Goal: Task Accomplishment & Management: Manage account settings

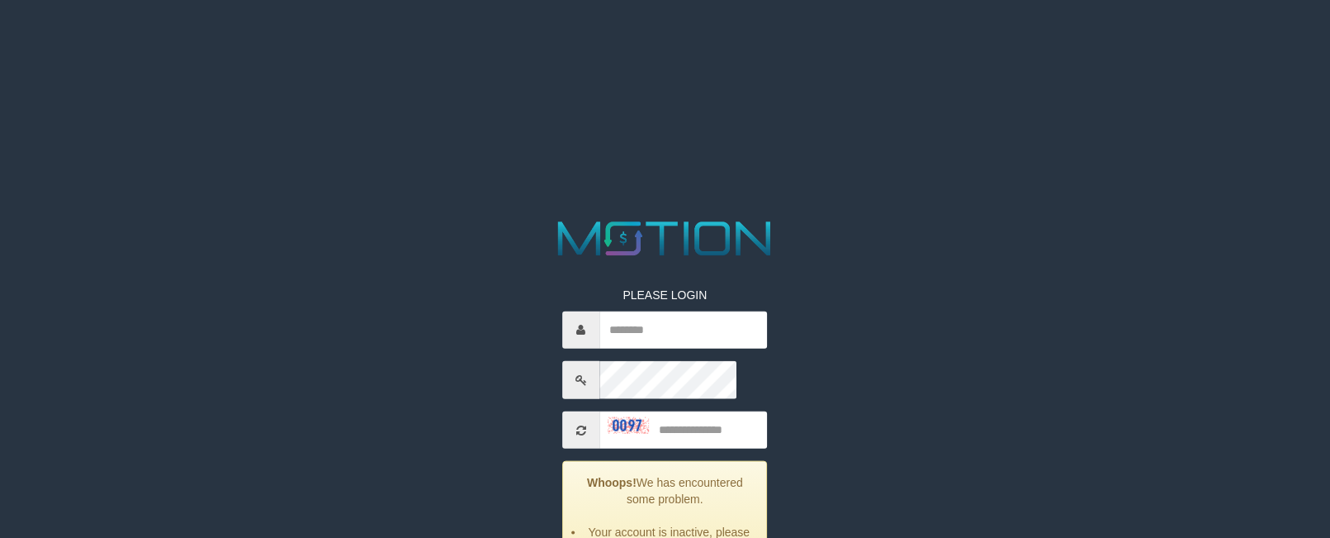
click at [955, 41] on html "PLEASE LOGIN Whoops! We has encountered some problem. Your account is inactive,…" at bounding box center [665, 20] width 1330 height 41
click at [428, 41] on html "PLEASE LOGIN Whoops! We has encountered some problem. Your account is inactive,…" at bounding box center [665, 20] width 1330 height 41
click at [636, 310] on input "text" at bounding box center [683, 328] width 168 height 37
click at [376, 41] on html "PLEASE LOGIN Whoops! We has encountered some problem. Your account is inactive,…" at bounding box center [665, 20] width 1330 height 41
click at [608, 416] on img at bounding box center [628, 424] width 41 height 17
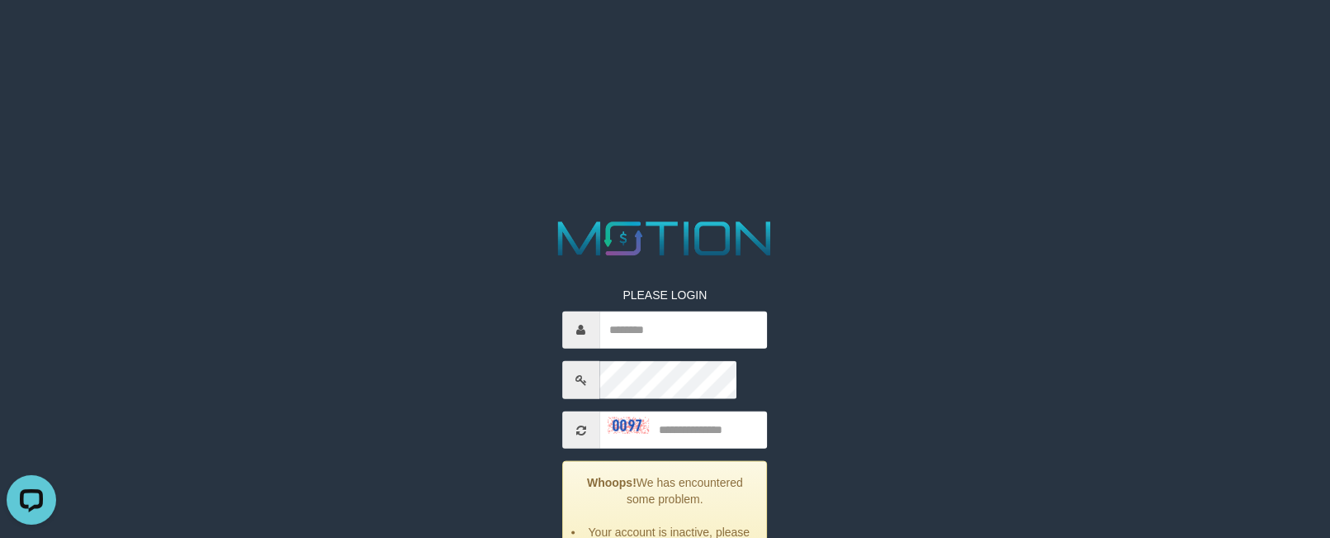
click at [608, 416] on img at bounding box center [628, 424] width 41 height 17
